Goal: Task Accomplishment & Management: Manage account settings

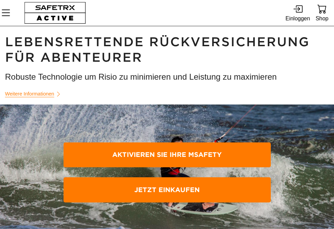
click at [298, 10] on icon at bounding box center [297, 9] width 7 height 4
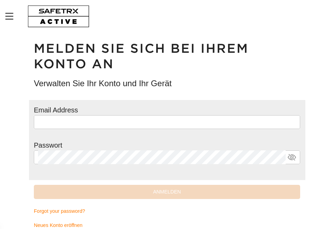
click at [126, 124] on input "text" at bounding box center [167, 122] width 258 height 14
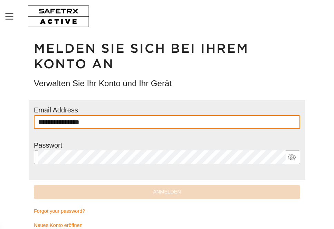
type input "**********"
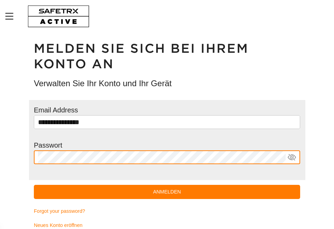
click at [198, 192] on span "Anmelden" at bounding box center [166, 192] width 255 height 9
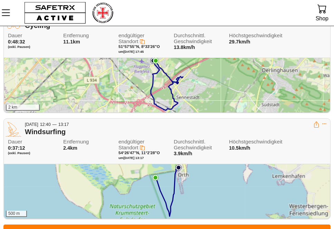
scroll to position [159, 0]
click at [10, 12] on icon "MenÜ" at bounding box center [6, 13] width 12 height 12
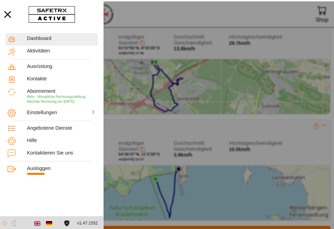
click at [58, 99] on span "Nächste Rechnung am [DATE]" at bounding box center [51, 100] width 48 height 4
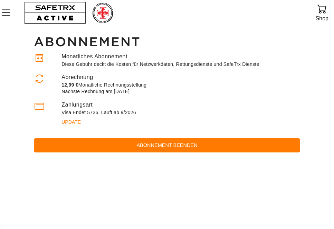
click at [180, 146] on span "Abonnement beenden" at bounding box center [166, 145] width 255 height 9
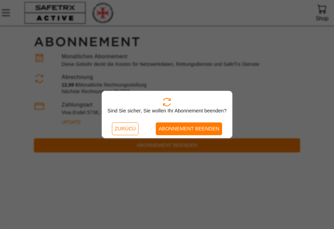
click at [196, 127] on span "Abonnement beenden" at bounding box center [189, 129] width 61 height 9
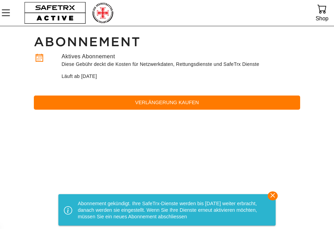
click at [273, 194] on icon "button" at bounding box center [273, 196] width 10 height 10
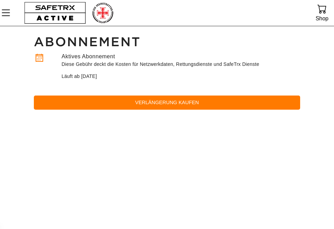
click at [326, 11] on icon at bounding box center [321, 8] width 9 height 9
